Goal: Communication & Community: Answer question/provide support

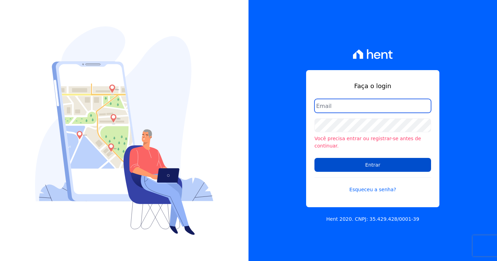
type input "[PERSON_NAME][EMAIL_ADDRESS][DOMAIN_NAME]"
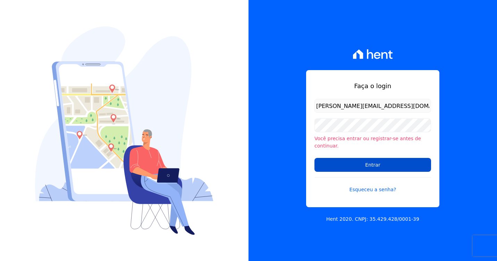
click at [339, 160] on input "Entrar" at bounding box center [372, 165] width 117 height 14
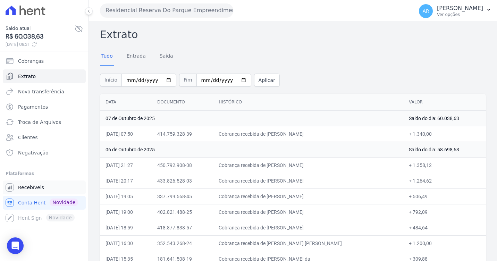
click at [26, 188] on span "Recebíveis" at bounding box center [31, 187] width 26 height 7
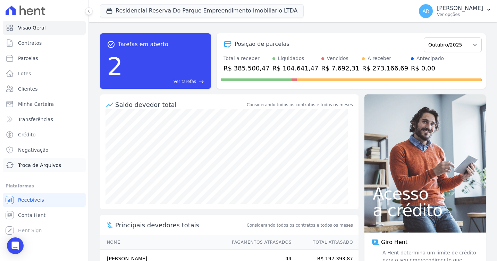
click at [35, 167] on span "Troca de Arquivos" at bounding box center [39, 165] width 43 height 7
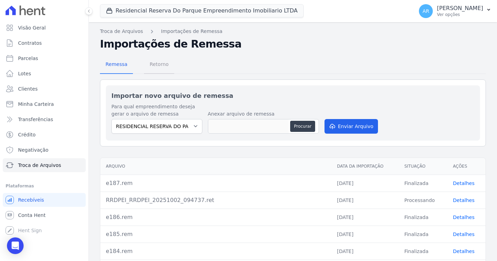
click at [161, 69] on span "Retorno" at bounding box center [158, 64] width 27 height 14
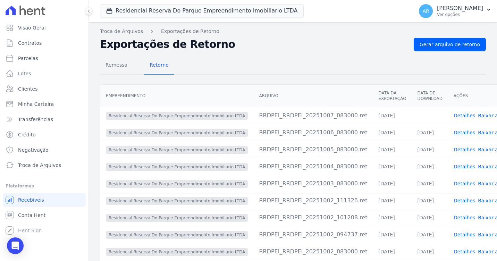
click at [478, 116] on link "Baixar arquivo" at bounding box center [495, 116] width 35 height 6
click at [441, 44] on span "Gerar arquivo de retorno" at bounding box center [450, 44] width 60 height 7
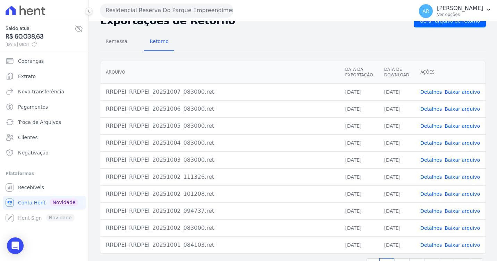
scroll to position [11, 0]
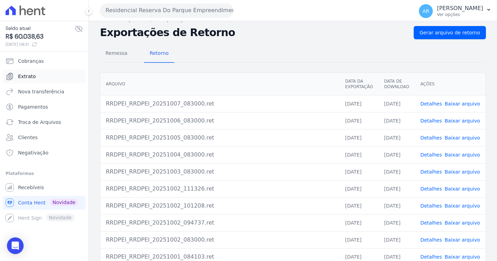
click at [43, 78] on link "Extrato" at bounding box center [44, 76] width 83 height 14
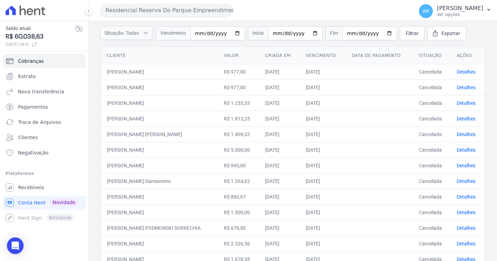
scroll to position [69, 0]
click at [28, 75] on span "Extrato" at bounding box center [27, 76] width 18 height 7
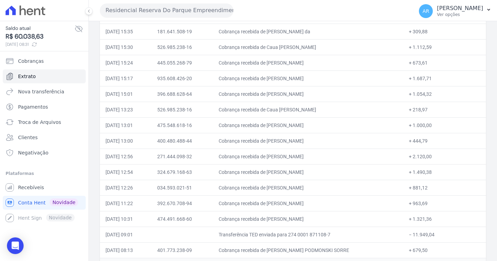
scroll to position [278, 0]
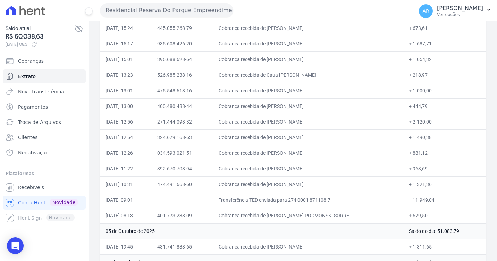
drag, startPoint x: 330, startPoint y: 212, endPoint x: 275, endPoint y: 216, distance: 55.3
click at [275, 216] on td "Cobrança recebida de EDER RODRIGUES PODMONSKI SORRE" at bounding box center [308, 216] width 190 height 16
copy td "EDER RODRIGUES PODMONSKI SORRE"
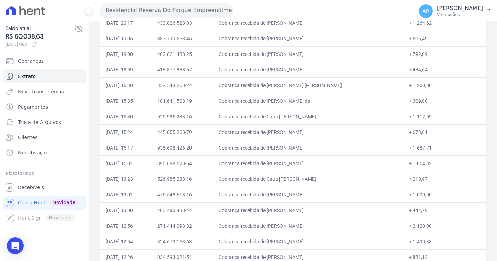
scroll to position [139, 0]
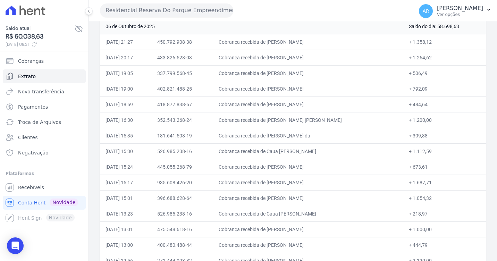
drag, startPoint x: 321, startPoint y: 57, endPoint x: 276, endPoint y: 58, distance: 44.4
click at [276, 58] on td "Cobrança recebida de Melissa Bronze Damasceno" at bounding box center [308, 58] width 190 height 16
copy td "Melissa Bronze Damasceno"
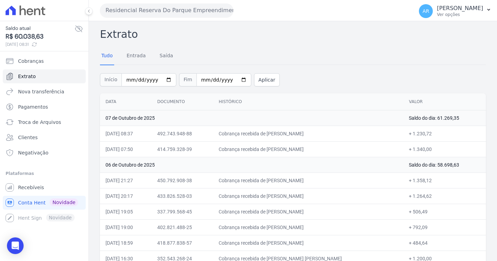
scroll to position [0, 0]
click at [15, 253] on div "Open Intercom Messenger" at bounding box center [15, 246] width 18 height 18
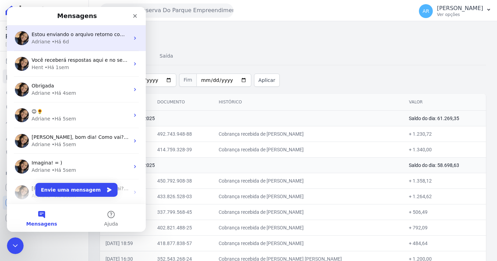
click at [82, 44] on div "Adriane • Há 6d" at bounding box center [81, 41] width 98 height 7
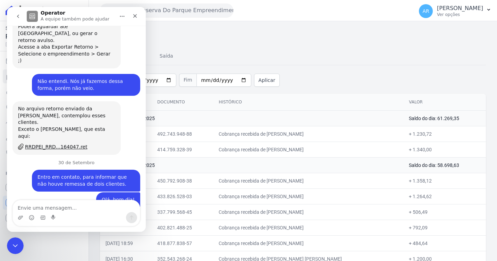
scroll to position [3305, 0]
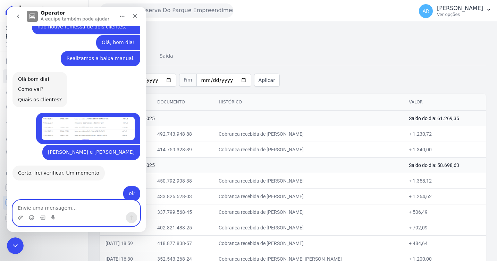
click at [88, 208] on textarea "Envie uma mensagem..." at bounding box center [76, 206] width 127 height 12
type textarea "b"
type textarea "Bom dia! Como vai?"
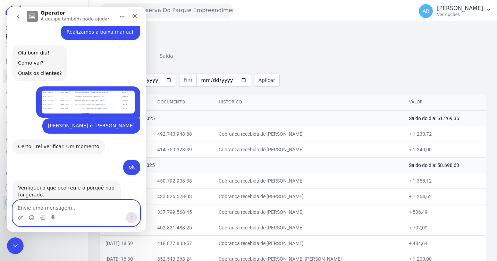
scroll to position [3336, 0]
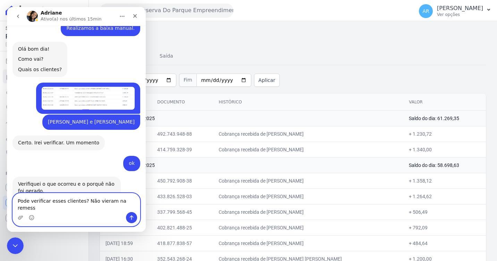
type textarea "Pode verificar esses clientes? Não vieram na remessa"
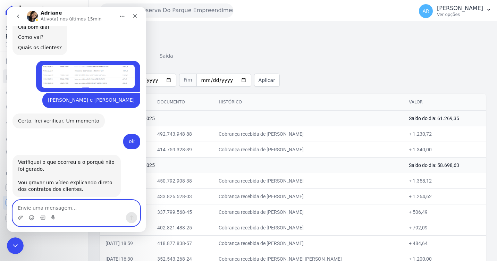
paste textarea "Isadora Rabelo Juventino ANDRESSA LOUREDO GOMES Fernando Imidio da Silveira EDE…"
type textarea "Isadora Rabelo Juventino ANDRESSA LOUREDO GOMES Fernando Imidio da Silveira EDE…"
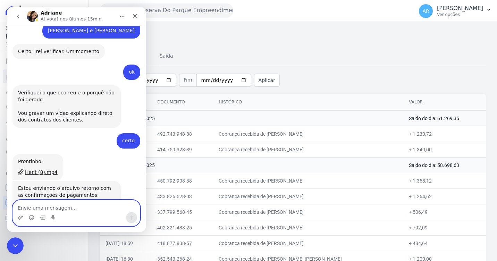
scroll to position [3460, 0]
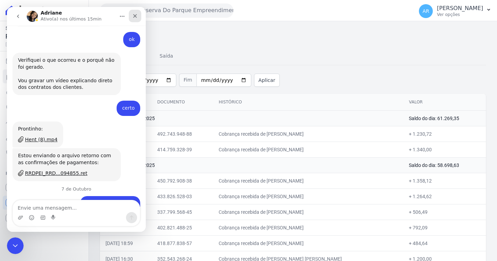
click at [134, 16] on icon "Fechar" at bounding box center [135, 16] width 6 height 6
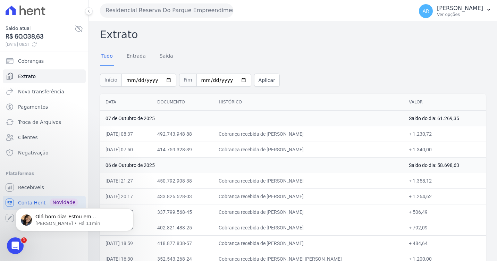
scroll to position [3489, 0]
click at [36, 185] on span "Recebíveis" at bounding box center [31, 187] width 26 height 7
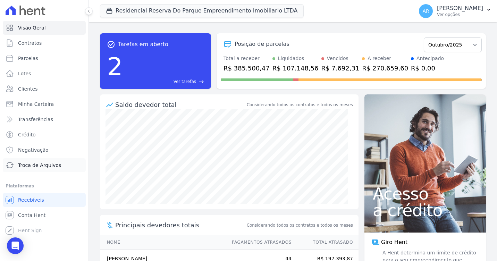
click at [38, 167] on span "Troca de Arquivos" at bounding box center [39, 165] width 43 height 7
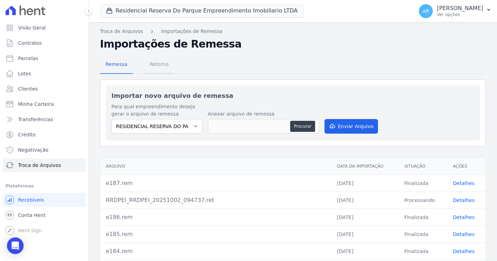
click at [160, 68] on span "Retorno" at bounding box center [158, 64] width 27 height 14
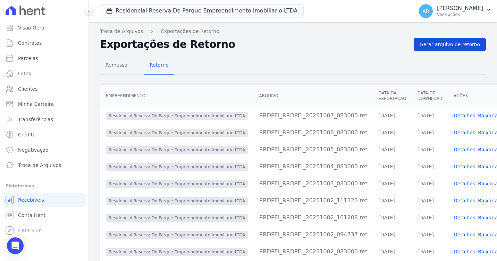
click at [437, 48] on span "Gerar arquivo de retorno" at bounding box center [450, 44] width 60 height 7
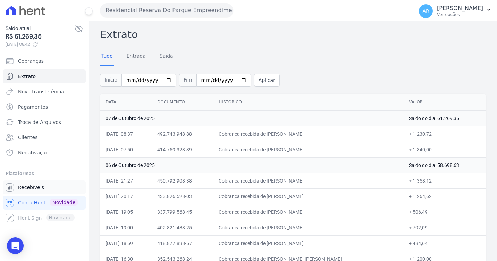
click at [38, 186] on span "Recebíveis" at bounding box center [31, 187] width 26 height 7
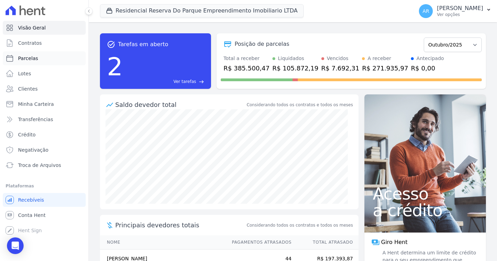
click at [36, 61] on link "Parcelas" at bounding box center [44, 58] width 83 height 14
select select
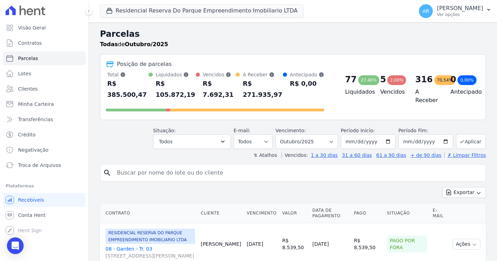
paste input "EDER RODRIGUES PODMONSKI SORRE"
type input "EDER RODRIGUES PODMONSKI SORRE"
select select
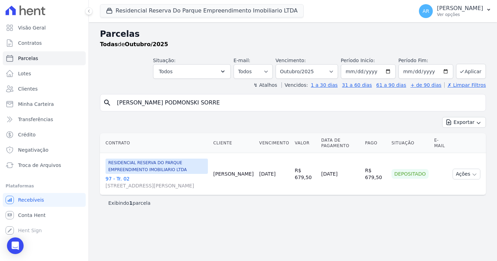
click at [115, 181] on link "97 - Tr. 02 Avenida Doutor José Bonifácio Coutinho Nogueira, 150, ANDAR 2 SALA …" at bounding box center [157, 182] width 102 height 14
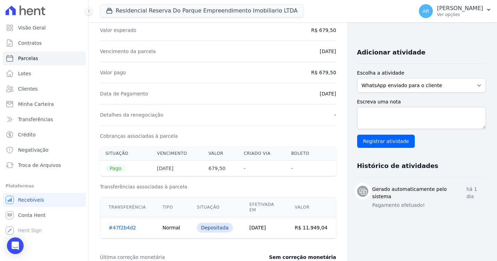
scroll to position [139, 0]
